Goal: Task Accomplishment & Management: Use online tool/utility

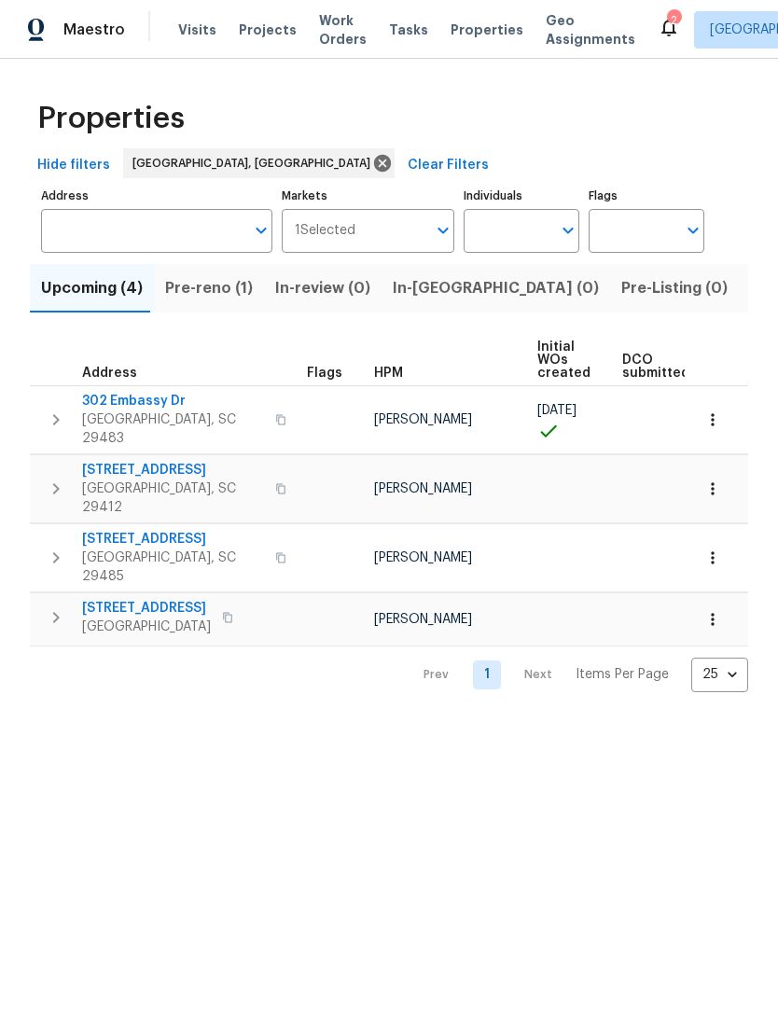
click at [667, 27] on div "2" at bounding box center [673, 20] width 13 height 19
click at [658, 19] on icon at bounding box center [669, 27] width 22 height 22
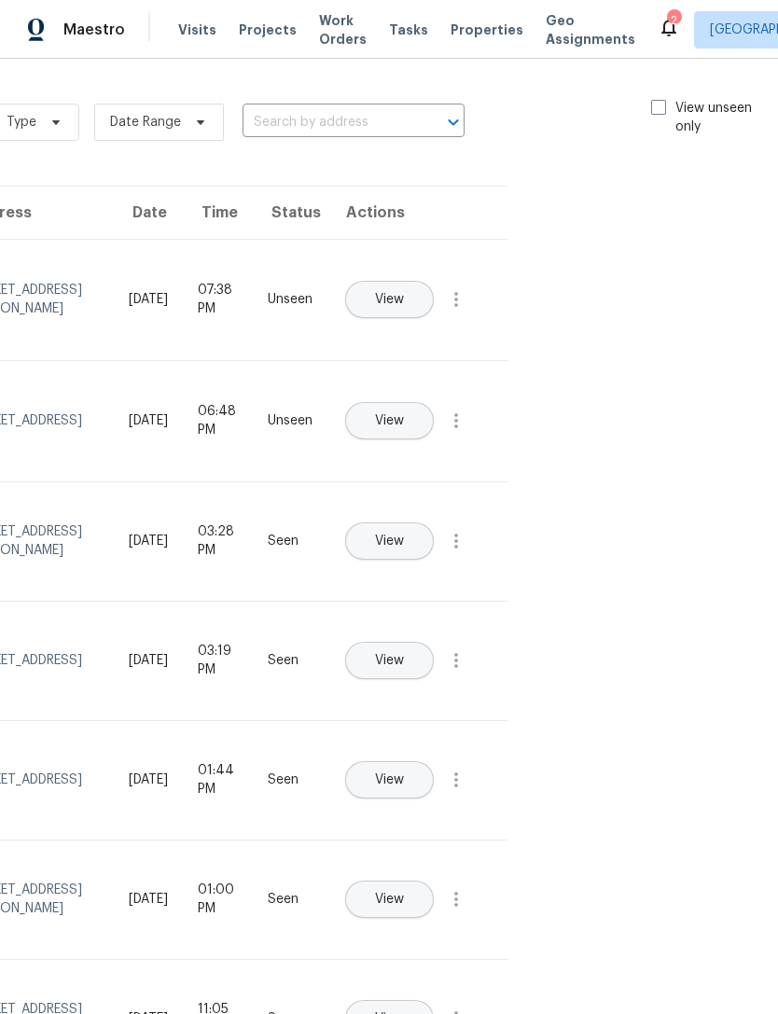
scroll to position [0, 210]
click at [659, 101] on span at bounding box center [659, 107] width 15 height 15
click at [659, 101] on input "View unseen only" at bounding box center [658, 105] width 12 height 12
checkbox input "true"
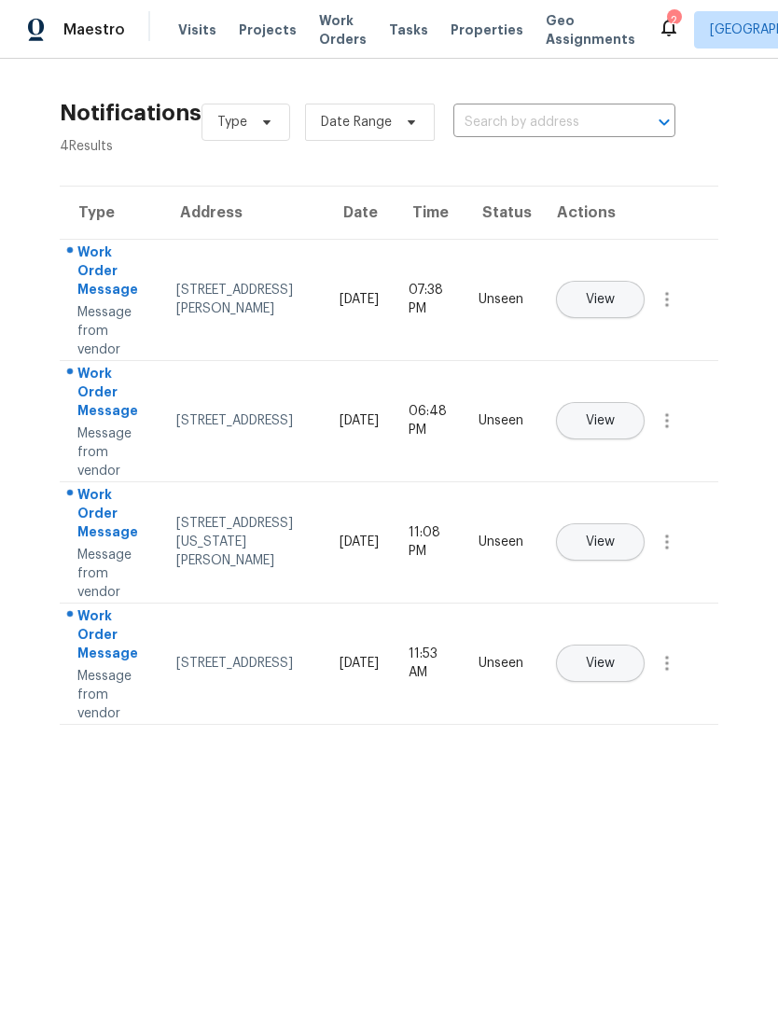
scroll to position [0, 0]
click at [645, 402] on button "View" at bounding box center [600, 420] width 89 height 37
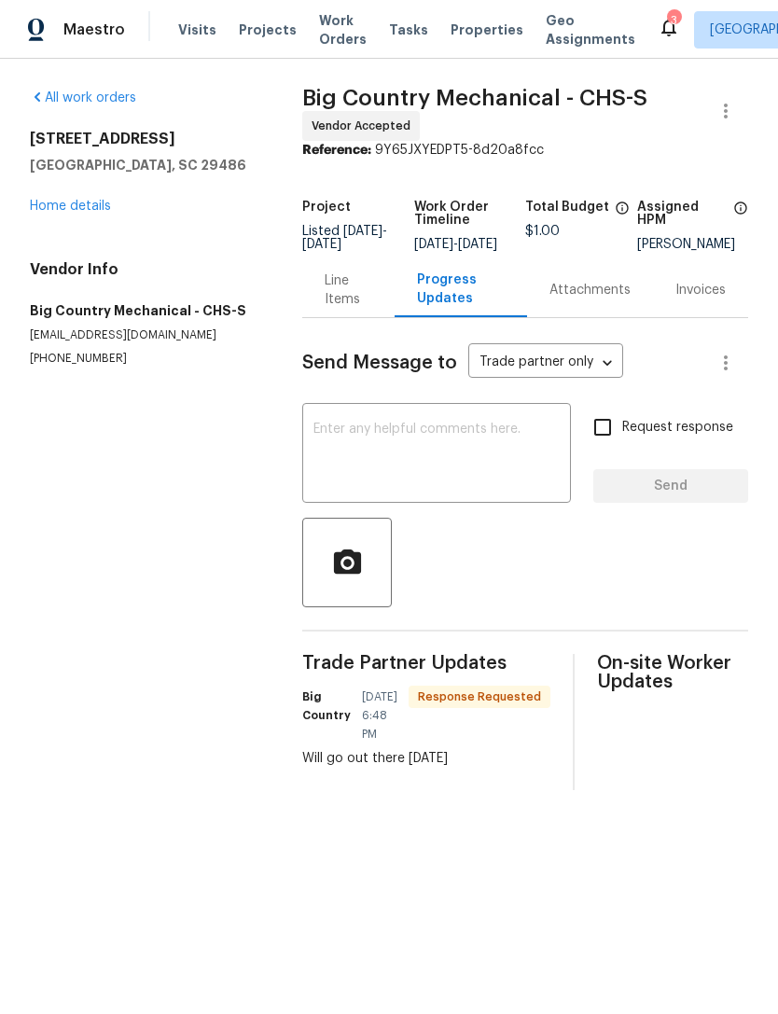
click at [409, 447] on textarea at bounding box center [436, 455] width 246 height 65
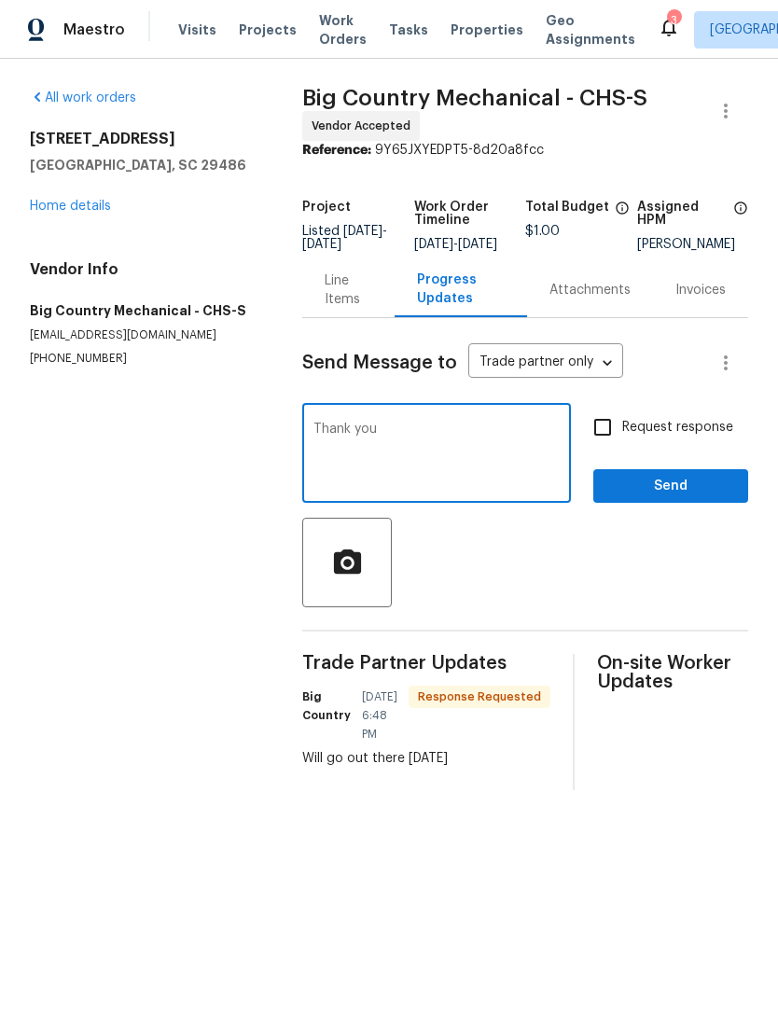
type textarea "Thank you"
click at [602, 437] on input "Request response" at bounding box center [602, 427] width 39 height 39
checkbox input "true"
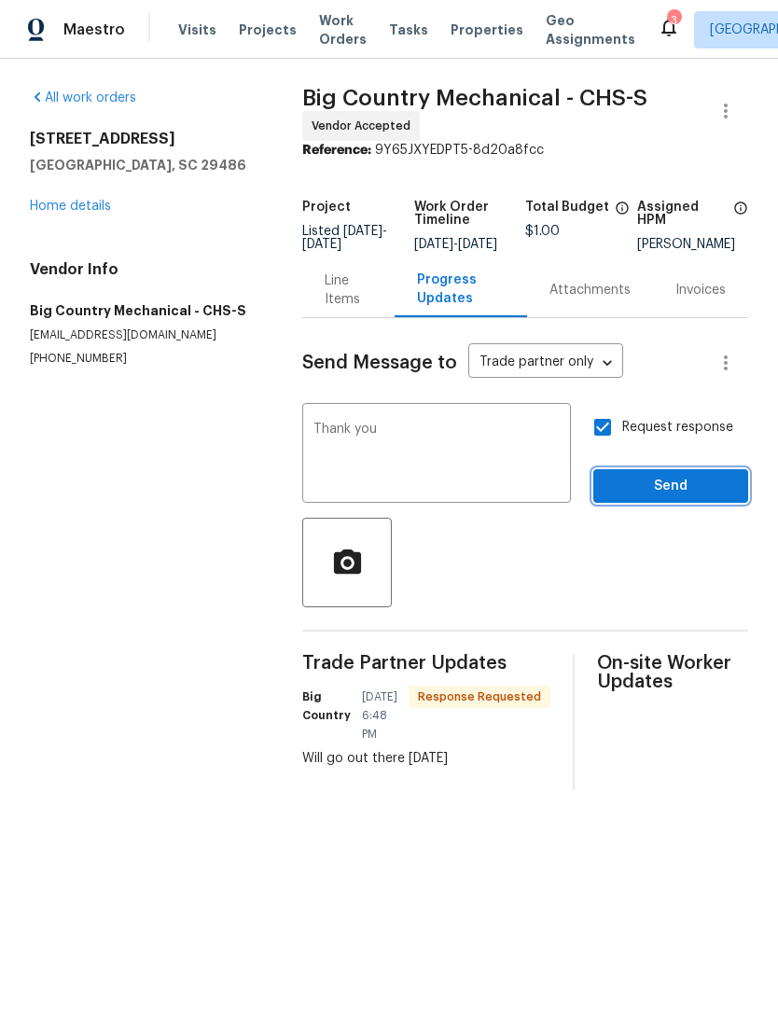
click at [667, 496] on span "Send" at bounding box center [670, 486] width 125 height 23
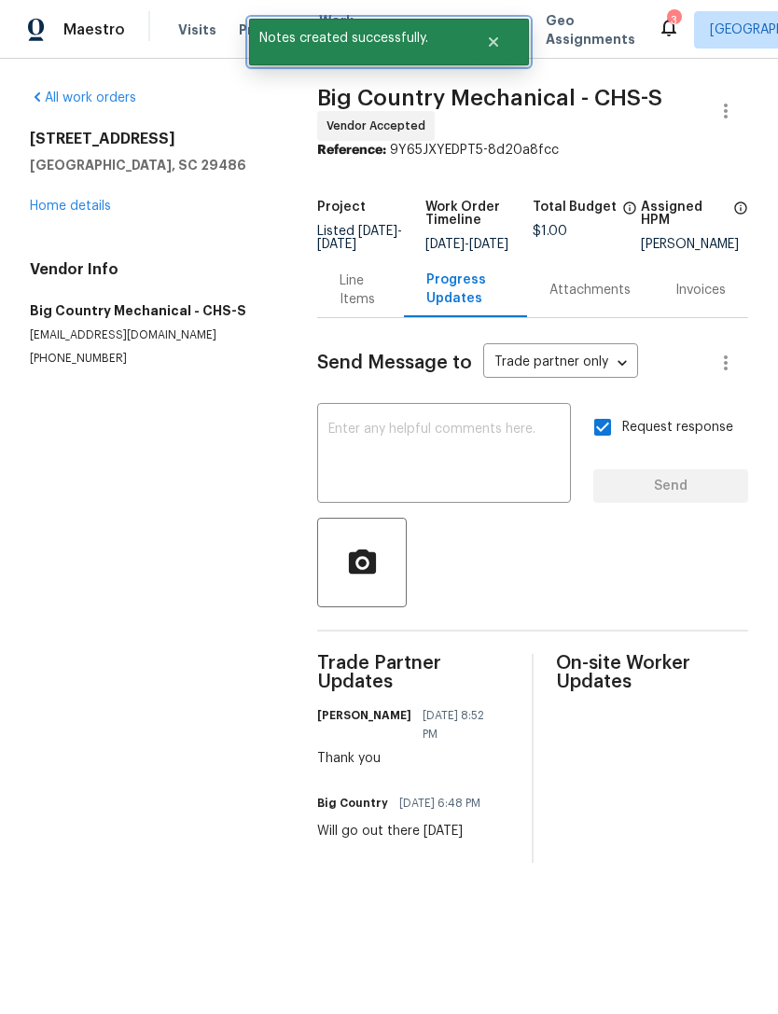
click at [496, 38] on icon "Close" at bounding box center [493, 41] width 9 height 9
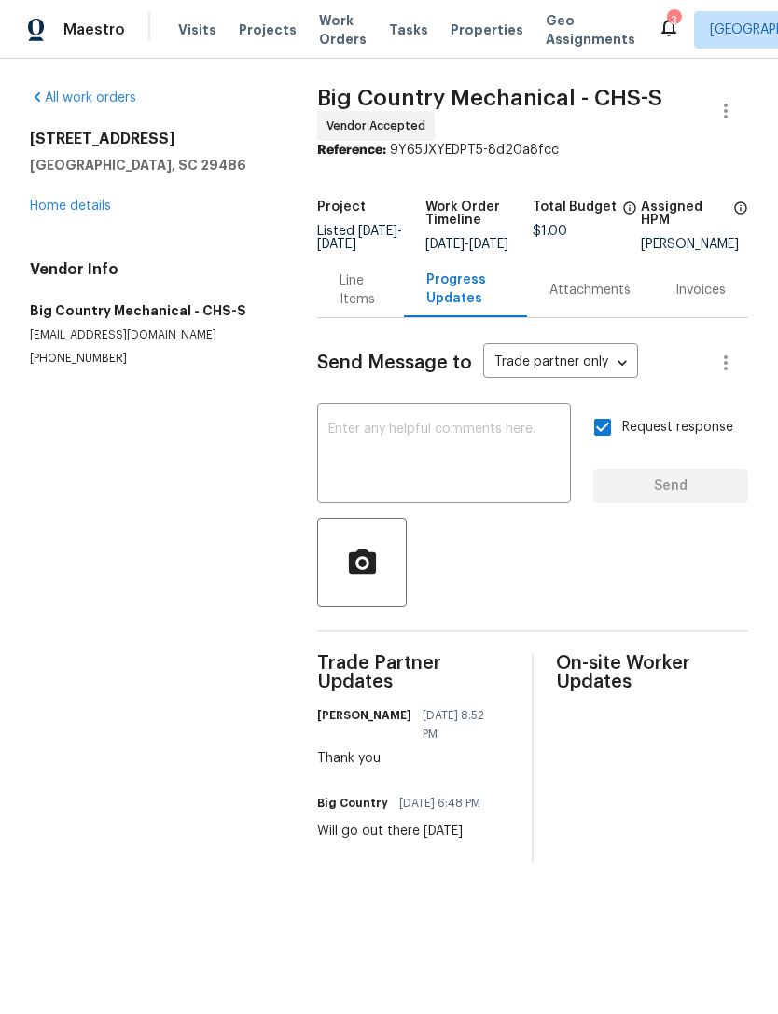
click at [667, 18] on div "3" at bounding box center [673, 20] width 13 height 19
click at [661, 28] on icon at bounding box center [668, 28] width 15 height 19
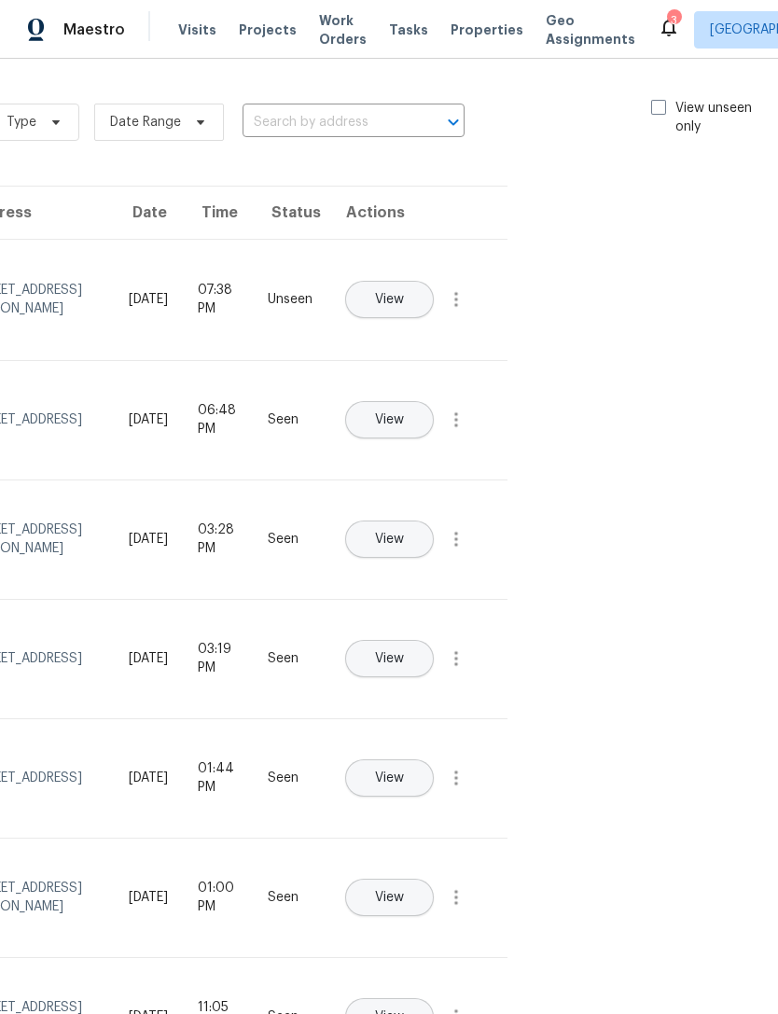
scroll to position [0, 210]
click at [653, 100] on span at bounding box center [659, 107] width 15 height 15
click at [653, 100] on input "View unseen only" at bounding box center [658, 105] width 12 height 12
checkbox input "true"
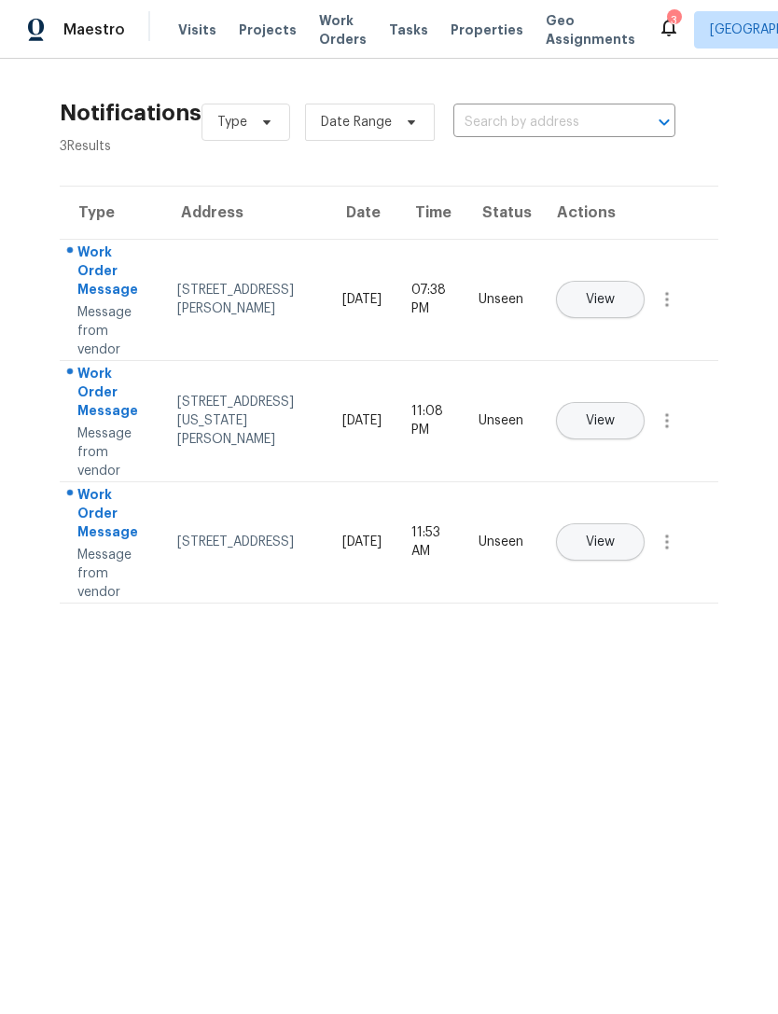
scroll to position [0, 0]
click at [331, 29] on span "Work Orders" at bounding box center [343, 29] width 48 height 37
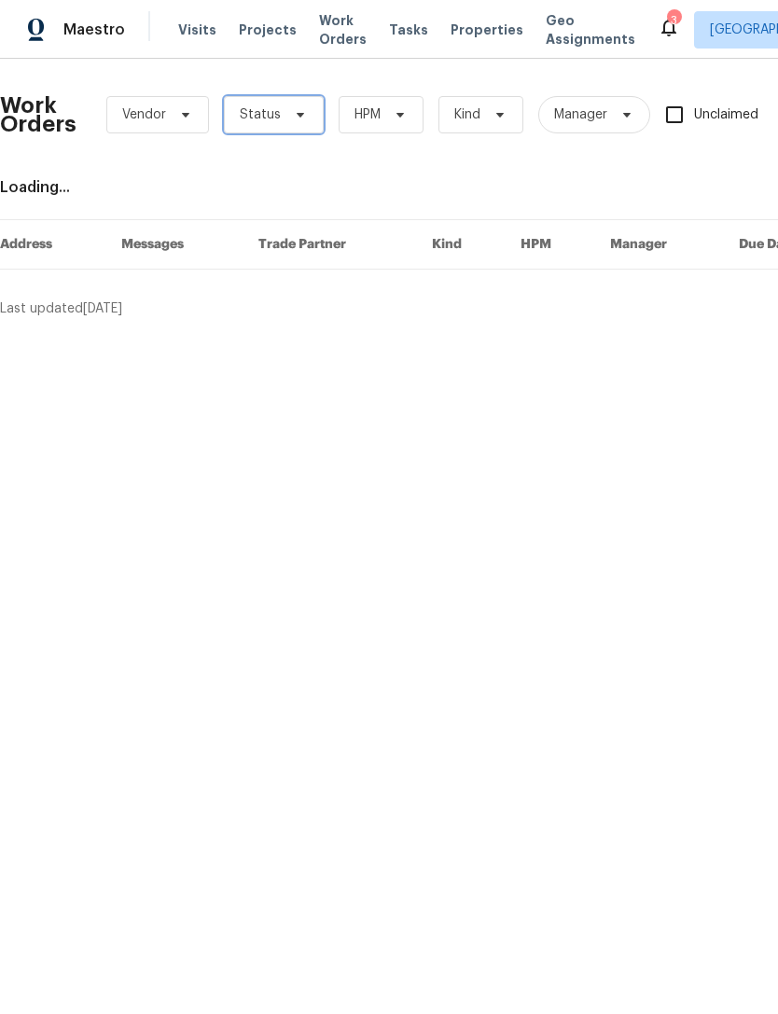
click at [299, 118] on icon at bounding box center [300, 114] width 15 height 15
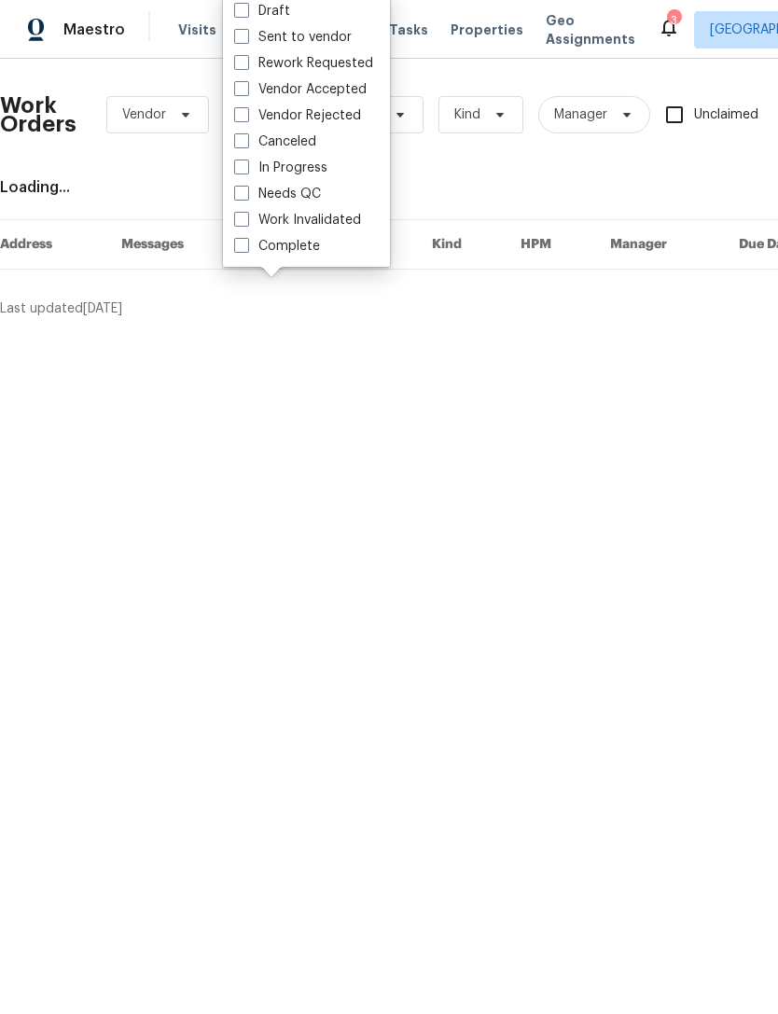
click at [239, 188] on span at bounding box center [241, 193] width 15 height 15
click at [239, 188] on input "Needs QC" at bounding box center [240, 191] width 12 height 12
checkbox input "true"
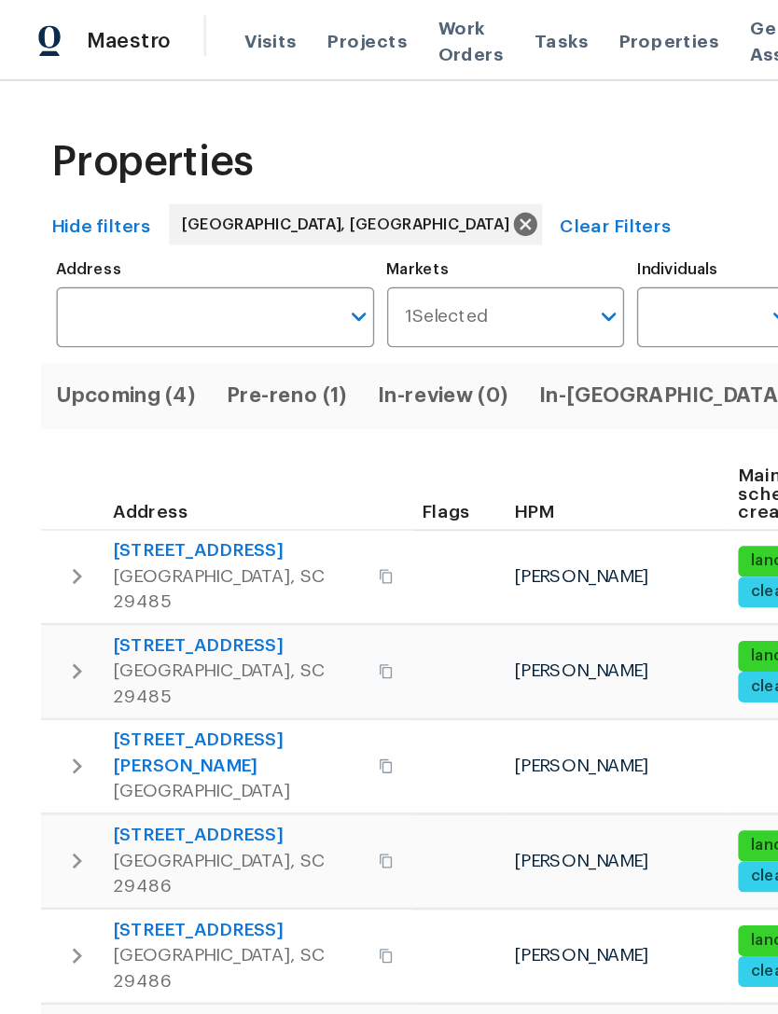
scroll to position [0, 32]
